Goal: Task Accomplishment & Management: Manage account settings

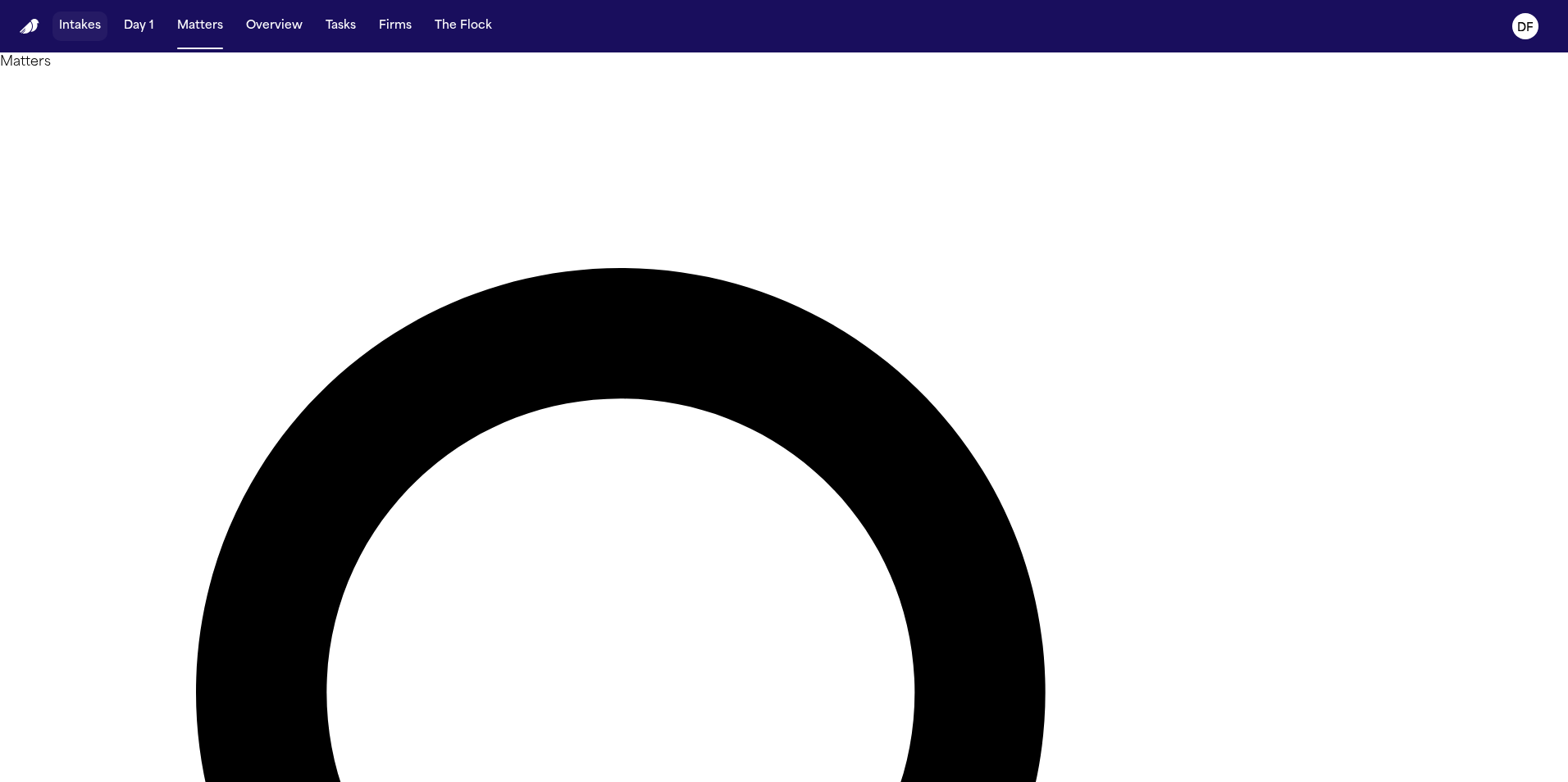
click at [91, 26] on button "Intakes" at bounding box center [80, 27] width 55 height 30
